Goal: Transaction & Acquisition: Book appointment/travel/reservation

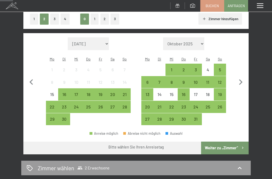
scroll to position [91, 0]
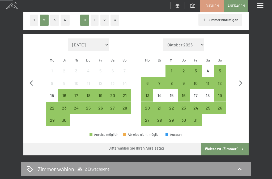
click at [65, 93] on div "16" at bounding box center [64, 98] width 11 height 11
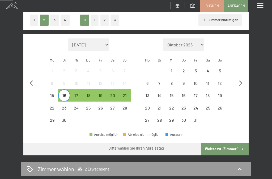
click at [125, 93] on div "21" at bounding box center [124, 98] width 11 height 11
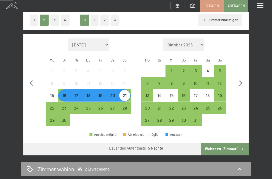
click at [228, 143] on button "Weiter zu „Zimmer“" at bounding box center [224, 149] width 47 height 13
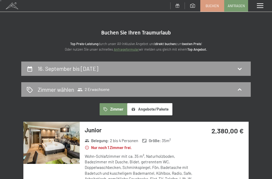
scroll to position [0, 0]
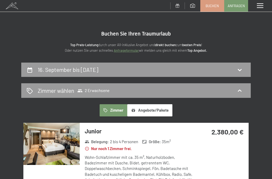
click at [211, 7] on span "Buchen" at bounding box center [211, 5] width 13 height 5
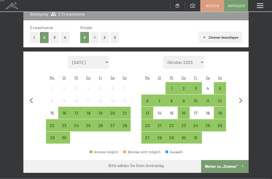
scroll to position [86, 0]
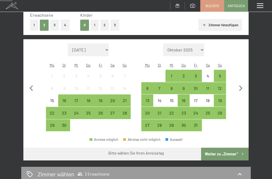
click at [100, 98] on div "19" at bounding box center [100, 103] width 11 height 11
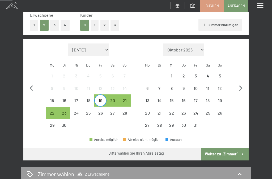
click at [69, 111] on div "23" at bounding box center [64, 116] width 11 height 11
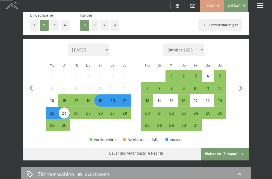
click at [231, 148] on button "Weiter zu „Zimmer“" at bounding box center [224, 154] width 47 height 13
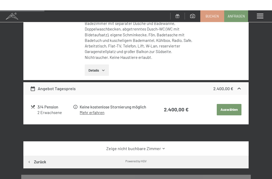
scroll to position [0, 0]
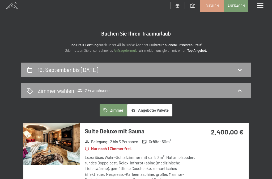
click at [212, 6] on span "Buchen" at bounding box center [211, 5] width 13 height 5
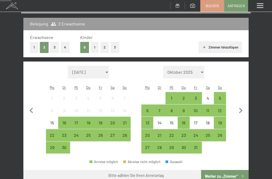
scroll to position [79, 0]
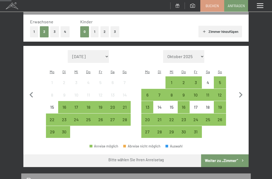
click at [127, 105] on div "21" at bounding box center [124, 110] width 11 height 11
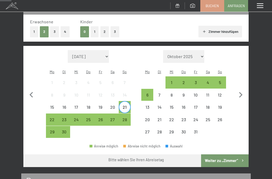
click at [103, 108] on span "Einwilligung Marketing*" at bounding box center [107, 104] width 44 height 5
click at [82, 108] on input "Einwilligung Marketing*" at bounding box center [79, 104] width 5 height 5
click at [101, 108] on span "Einwilligung Marketing*" at bounding box center [107, 104] width 44 height 5
click at [82, 108] on input "Einwilligung Marketing*" at bounding box center [79, 104] width 5 height 5
click at [100, 108] on span "Einwilligung Marketing*" at bounding box center [107, 104] width 44 height 5
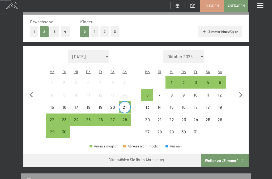
click at [82, 108] on input "Einwilligung Marketing*" at bounding box center [79, 104] width 5 height 5
click at [127, 105] on div "21" at bounding box center [124, 110] width 11 height 11
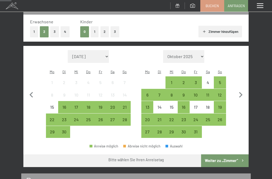
click at [125, 105] on div "21" at bounding box center [124, 110] width 11 height 11
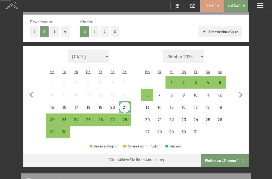
click at [89, 108] on span "Einwilligung Marketing*" at bounding box center [107, 104] width 44 height 5
click at [82, 108] on input "Einwilligung Marketing*" at bounding box center [79, 104] width 5 height 5
click at [124, 105] on div "21" at bounding box center [124, 110] width 11 height 11
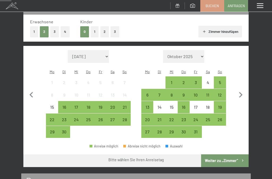
click at [126, 105] on div "21" at bounding box center [124, 110] width 11 height 11
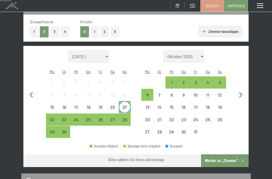
click at [126, 118] on div "28" at bounding box center [124, 123] width 11 height 11
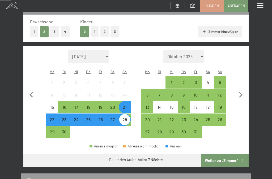
click at [125, 105] on div "21" at bounding box center [124, 110] width 11 height 11
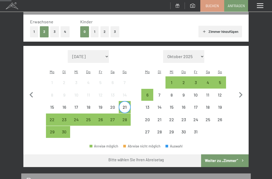
click at [112, 108] on span "Einwilligung Marketing*" at bounding box center [107, 104] width 44 height 5
click at [82, 108] on input "Einwilligung Marketing*" at bounding box center [79, 104] width 5 height 5
click at [100, 108] on span "Einwilligung Marketing*" at bounding box center [107, 104] width 44 height 5
click at [82, 108] on input "Einwilligung Marketing*" at bounding box center [79, 104] width 5 height 5
click at [126, 108] on span "Einwilligung Marketing*" at bounding box center [107, 104] width 44 height 5
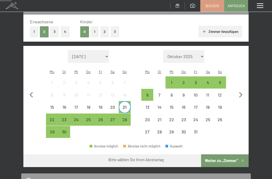
click at [82, 108] on input "Einwilligung Marketing*" at bounding box center [79, 104] width 5 height 5
checkbox input "false"
click at [128, 118] on div "28" at bounding box center [124, 123] width 11 height 11
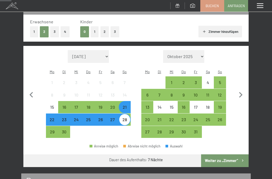
click at [227, 154] on button "Weiter zu „Zimmer“" at bounding box center [224, 160] width 47 height 13
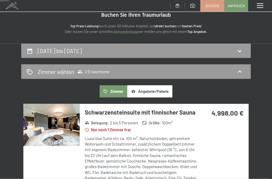
scroll to position [0, 0]
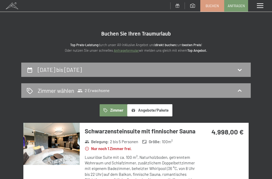
click at [212, 8] on link "Buchen" at bounding box center [211, 5] width 23 height 11
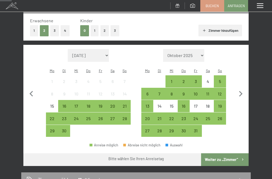
scroll to position [80, 0]
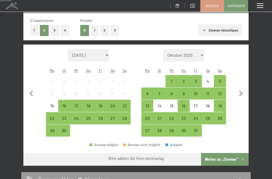
click at [63, 104] on div "16" at bounding box center [64, 109] width 11 height 11
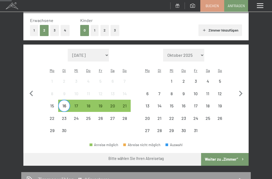
click at [90, 104] on div "18" at bounding box center [88, 109] width 11 height 11
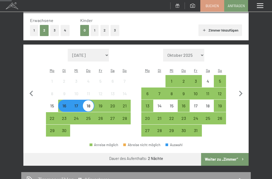
click at [102, 104] on div "19" at bounding box center [100, 109] width 11 height 11
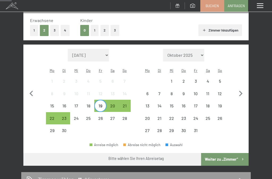
click at [65, 104] on div "16" at bounding box center [64, 109] width 11 height 11
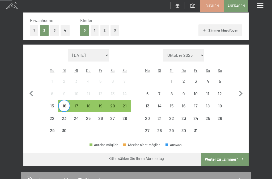
click at [125, 104] on div "21" at bounding box center [124, 109] width 11 height 11
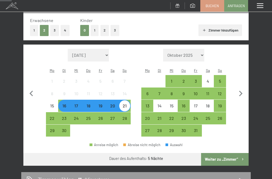
click at [53, 116] on div "22" at bounding box center [51, 121] width 11 height 11
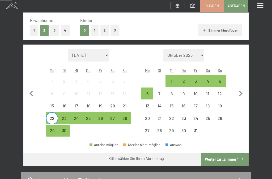
click at [65, 116] on div "23" at bounding box center [64, 121] width 11 height 11
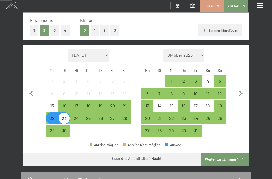
click at [75, 116] on div "24" at bounding box center [76, 121] width 11 height 11
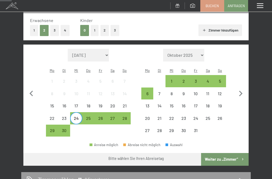
click at [124, 104] on div "21" at bounding box center [124, 109] width 11 height 11
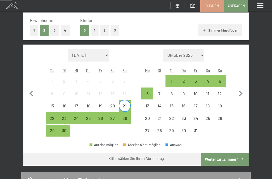
click at [50, 116] on div "22" at bounding box center [51, 121] width 11 height 11
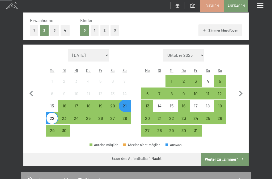
click at [52, 116] on div "22" at bounding box center [51, 121] width 11 height 11
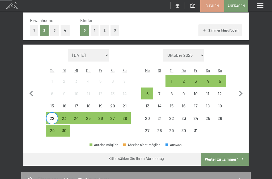
click at [52, 116] on div "22" at bounding box center [51, 121] width 11 height 11
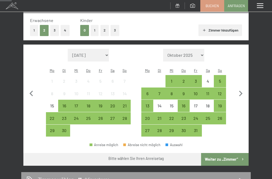
click at [63, 116] on div "23" at bounding box center [64, 121] width 11 height 11
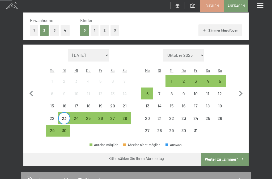
click at [65, 116] on div "23" at bounding box center [64, 121] width 11 height 11
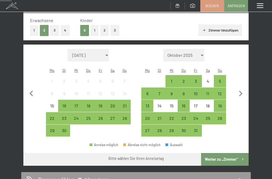
click at [124, 104] on div "21" at bounding box center [124, 109] width 11 height 11
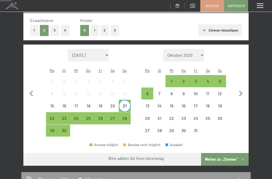
click at [124, 108] on span "Einwilligung Marketing*" at bounding box center [107, 104] width 44 height 5
click at [82, 108] on input "Einwilligung Marketing*" at bounding box center [79, 104] width 5 height 5
click at [128, 104] on div "21" at bounding box center [124, 109] width 11 height 11
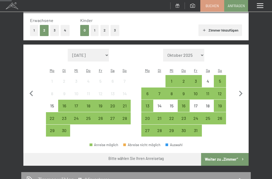
click at [109, 104] on div "20" at bounding box center [112, 109] width 11 height 11
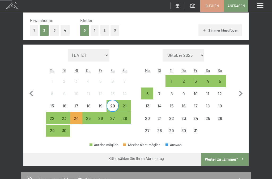
click at [112, 108] on span "Einwilligung Marketing*" at bounding box center [107, 104] width 44 height 5
click at [82, 108] on input "Einwilligung Marketing*" at bounding box center [79, 104] width 5 height 5
click at [113, 108] on span "Einwilligung Marketing*" at bounding box center [107, 104] width 44 height 5
click at [82, 108] on input "Einwilligung Marketing*" at bounding box center [79, 104] width 5 height 5
click at [125, 104] on div "21" at bounding box center [124, 109] width 11 height 11
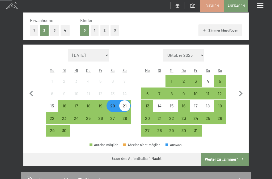
click at [112, 108] on span "Einwilligung Marketing*" at bounding box center [107, 104] width 44 height 5
click at [82, 108] on input "Einwilligung Marketing*" at bounding box center [79, 104] width 5 height 5
click at [127, 104] on div "21" at bounding box center [124, 109] width 11 height 11
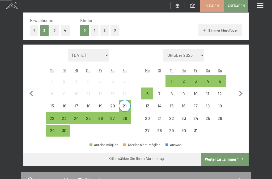
click at [110, 108] on span "Einwilligung Marketing*" at bounding box center [107, 104] width 44 height 5
click at [82, 108] on input "Einwilligung Marketing*" at bounding box center [79, 104] width 5 height 5
click at [110, 108] on span "Einwilligung Marketing*" at bounding box center [107, 104] width 44 height 5
click at [82, 108] on input "Einwilligung Marketing*" at bounding box center [79, 104] width 5 height 5
checkbox input "false"
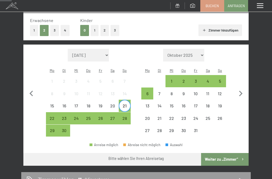
click at [126, 104] on div "21" at bounding box center [124, 109] width 11 height 11
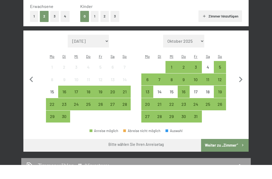
scroll to position [95, 0]
